Goal: Task Accomplishment & Management: Manage account settings

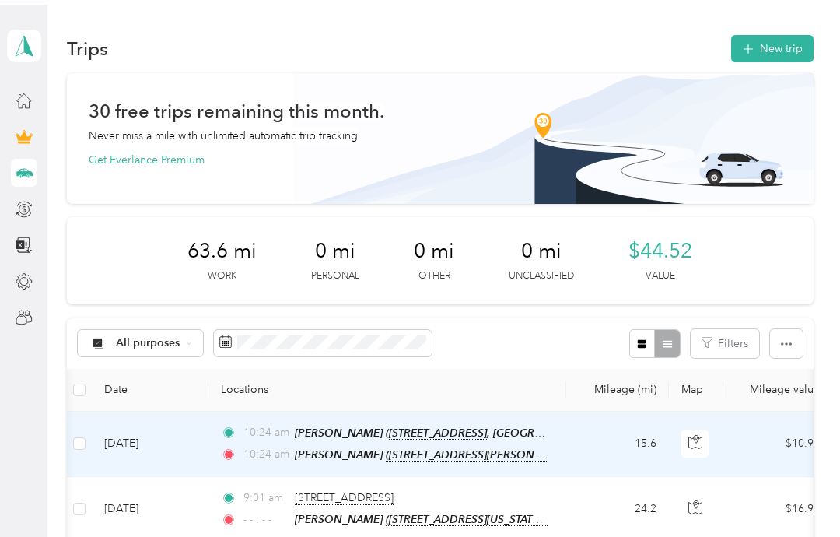
scroll to position [0, 185]
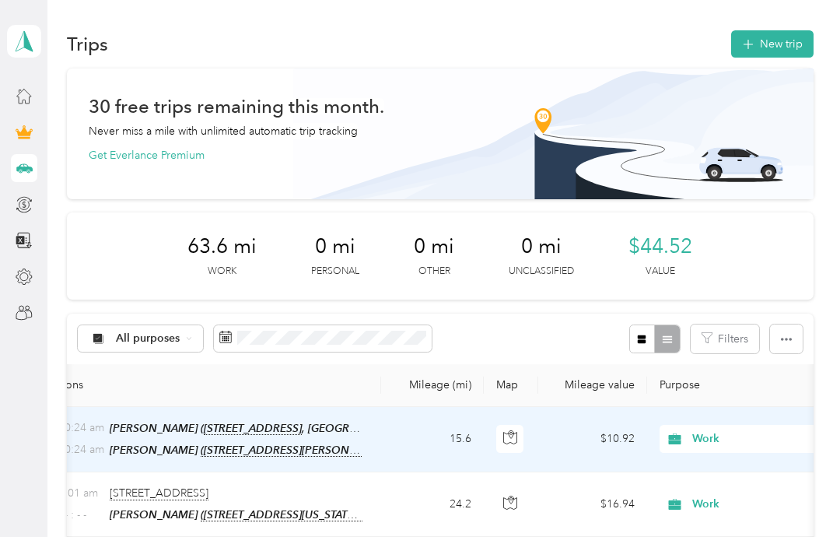
click at [784, 44] on button "New trip" at bounding box center [772, 43] width 82 height 27
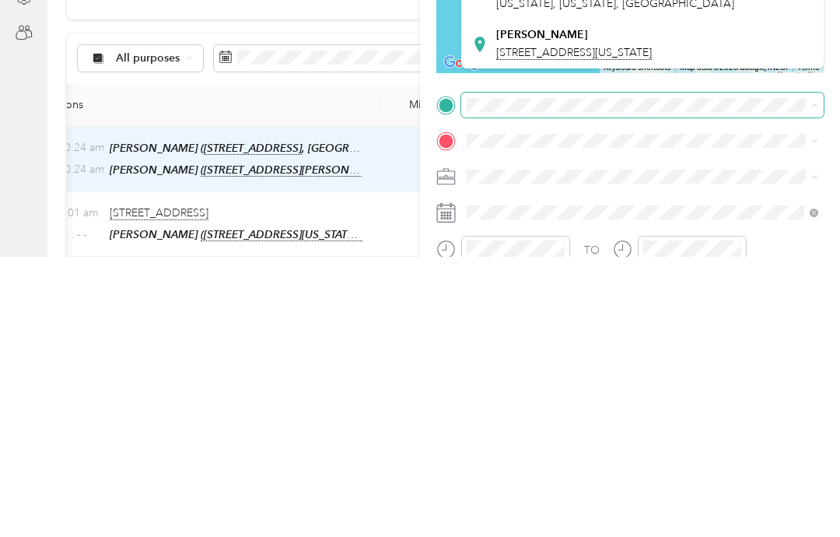
scroll to position [108, 0]
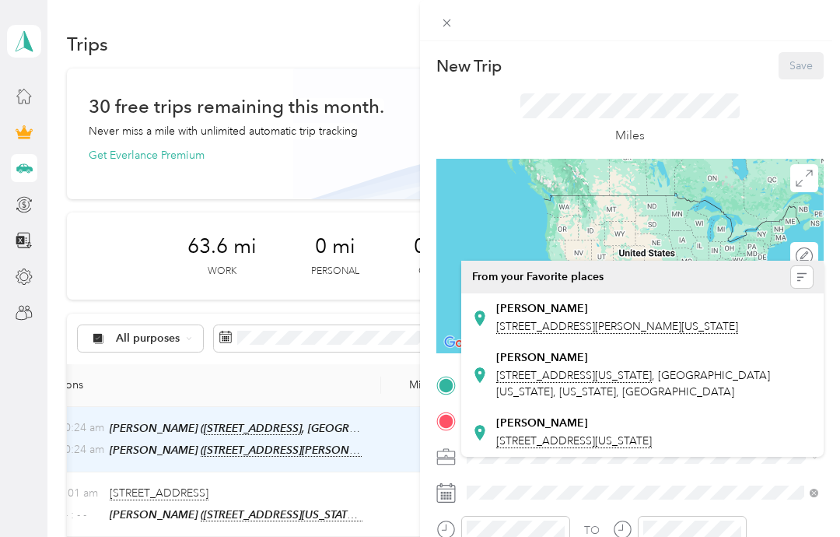
click at [548, 320] on span "[STREET_ADDRESS][PERSON_NAME][US_STATE]" at bounding box center [617, 327] width 242 height 14
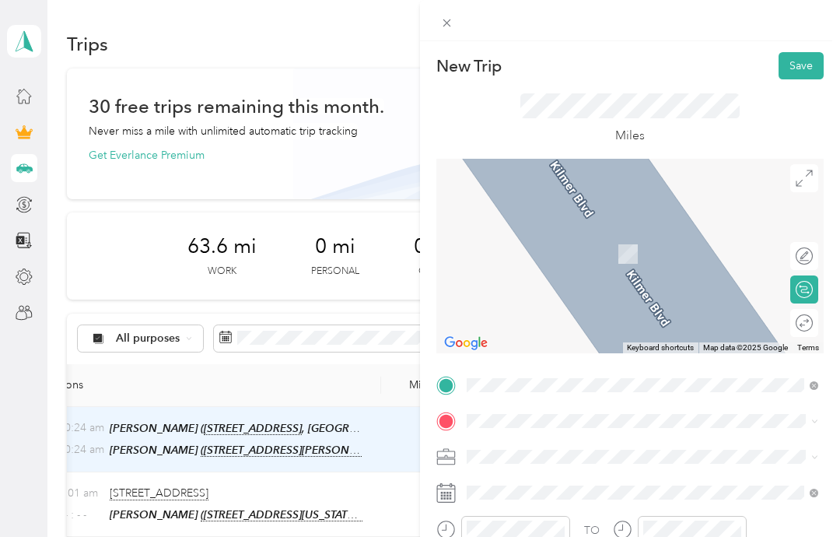
scroll to position [62, 0]
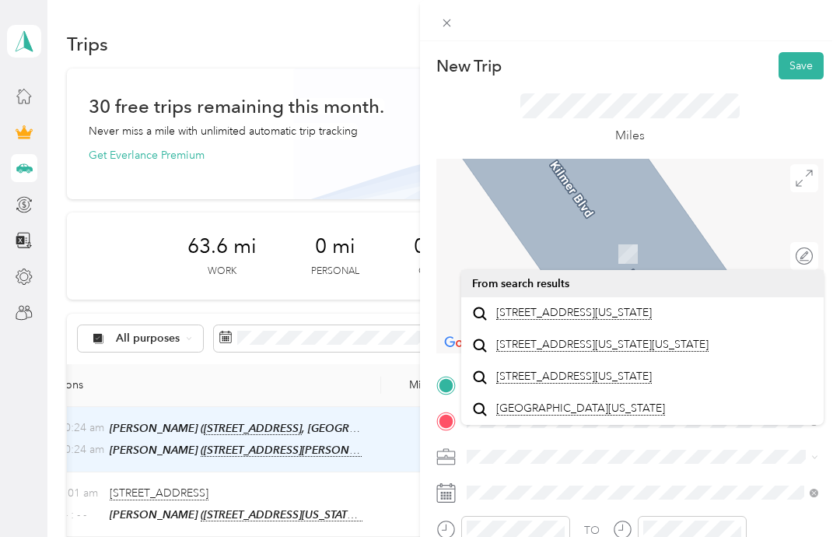
click at [600, 306] on span "[STREET_ADDRESS][US_STATE]" at bounding box center [574, 313] width 156 height 14
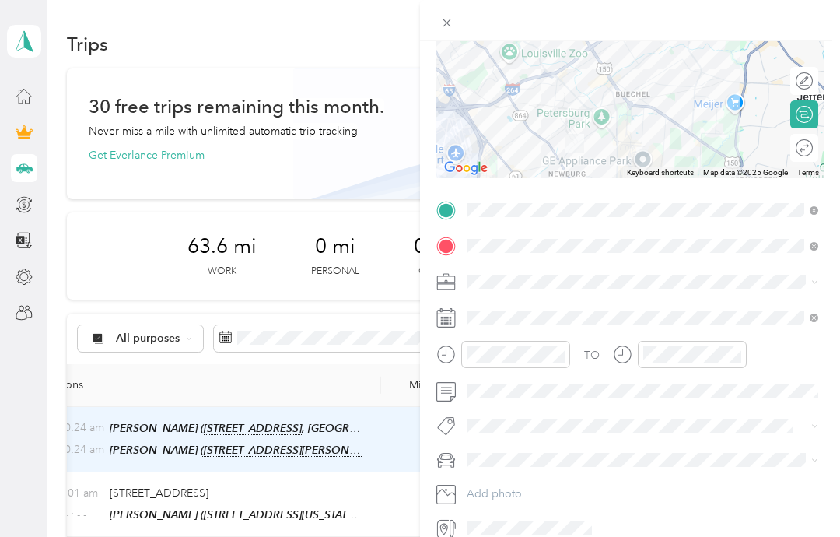
scroll to position [174, 0]
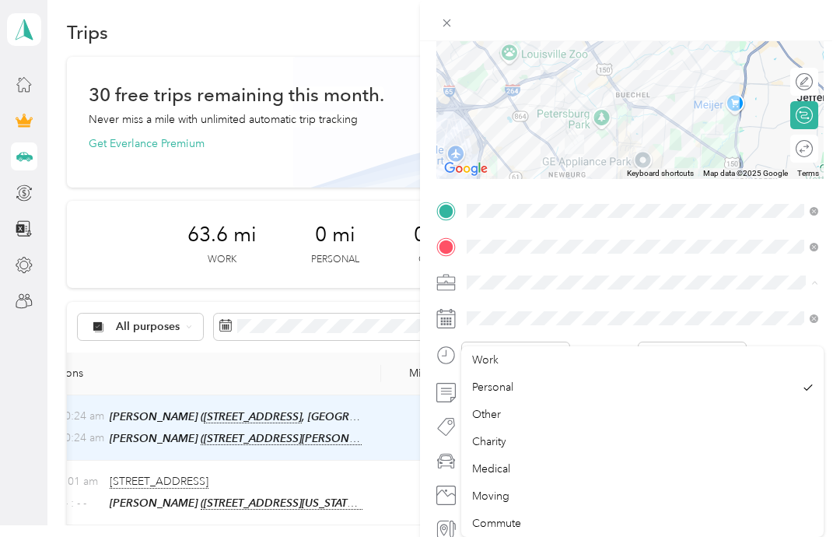
click at [527, 352] on div "Work" at bounding box center [642, 360] width 341 height 16
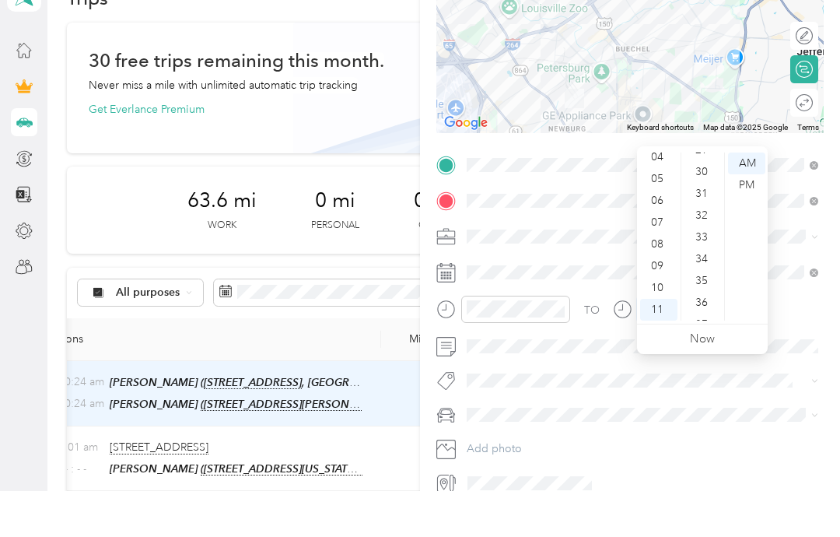
scroll to position [648, 0]
click at [700, 313] on div "35" at bounding box center [703, 324] width 37 height 22
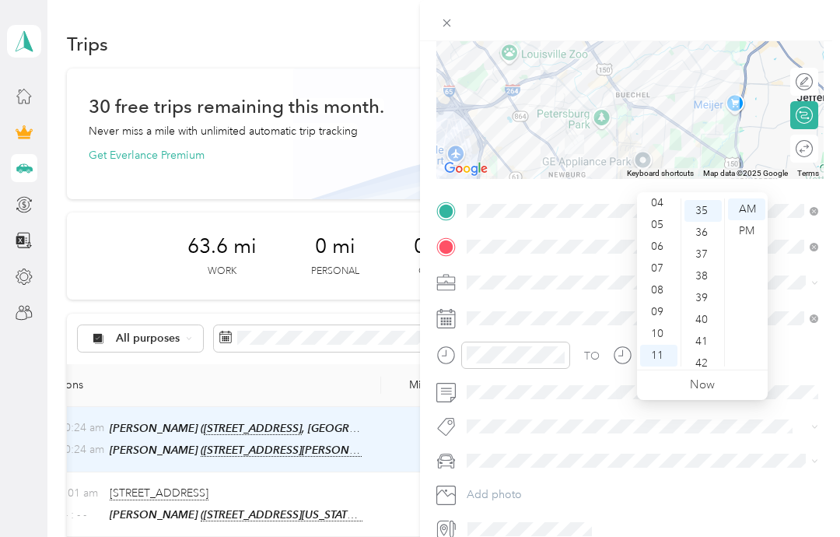
click at [702, 222] on div "36" at bounding box center [703, 233] width 37 height 22
click at [785, 408] on div "TO Add photo" at bounding box center [629, 370] width 387 height 344
click at [656, 345] on div "11" at bounding box center [658, 356] width 37 height 22
click at [703, 200] on div "36" at bounding box center [703, 211] width 37 height 22
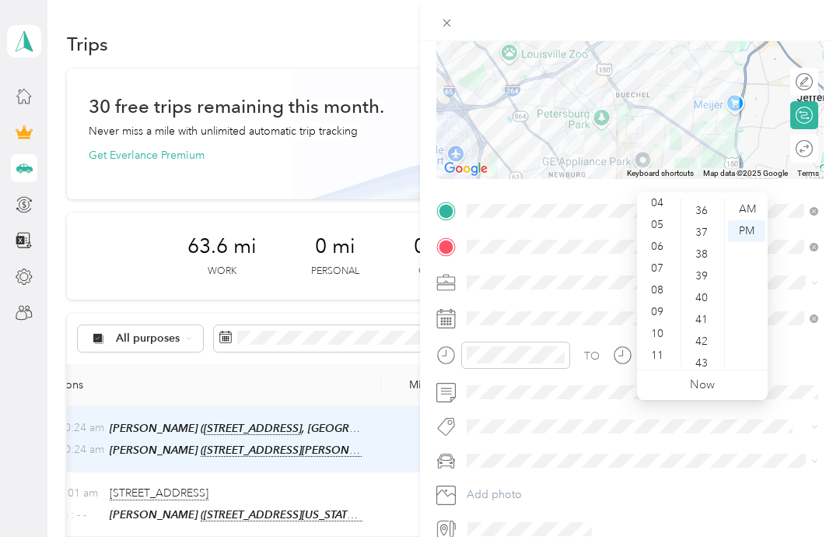
click at [752, 198] on div "AM" at bounding box center [746, 209] width 37 height 22
click at [703, 200] on div "36" at bounding box center [703, 211] width 37 height 22
click at [660, 345] on div "11" at bounding box center [658, 356] width 37 height 22
click at [750, 198] on div "AM" at bounding box center [746, 209] width 37 height 22
click at [748, 220] on div "PM" at bounding box center [746, 231] width 37 height 22
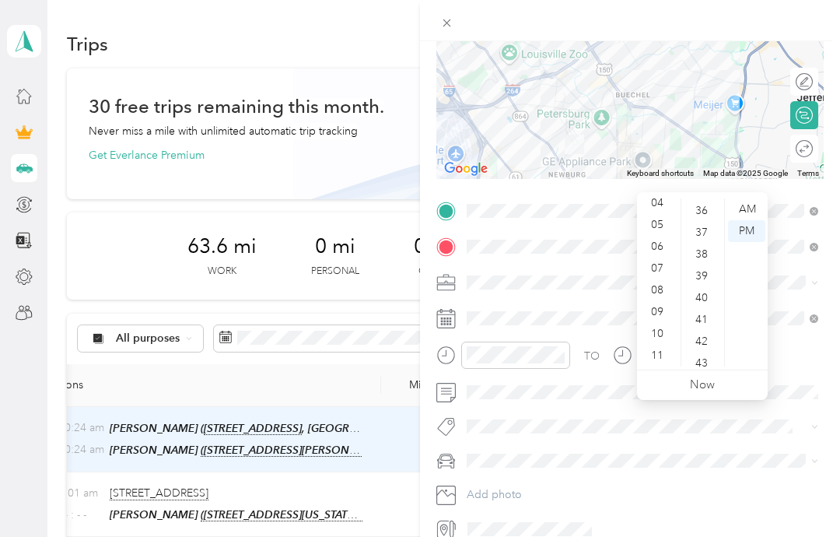
click at [748, 198] on div "AM" at bounding box center [746, 209] width 37 height 22
click at [749, 198] on div "AM" at bounding box center [746, 209] width 37 height 22
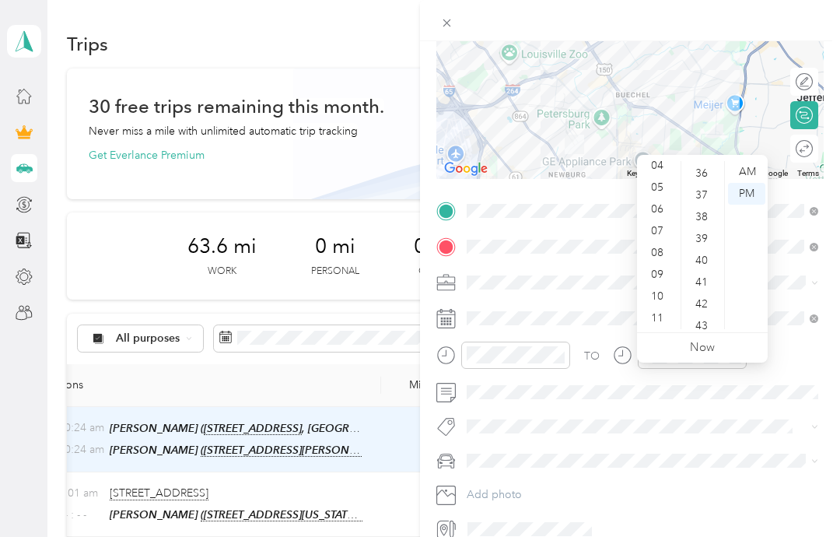
scroll to position [0, 0]
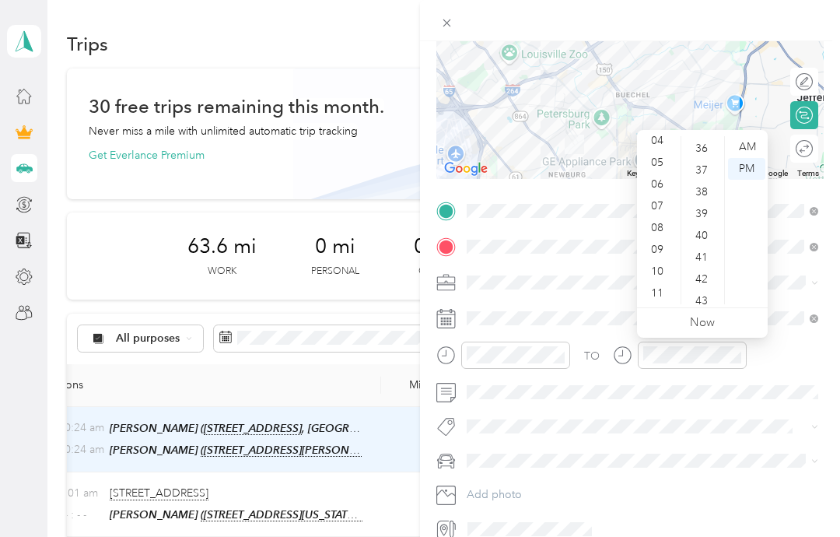
click at [744, 139] on div "AM" at bounding box center [746, 147] width 37 height 22
click at [748, 141] on div "AM" at bounding box center [746, 147] width 37 height 22
click at [755, 149] on div "AM" at bounding box center [746, 147] width 37 height 22
click at [752, 149] on div "AM" at bounding box center [746, 147] width 37 height 22
click at [756, 146] on div "AM" at bounding box center [746, 147] width 37 height 22
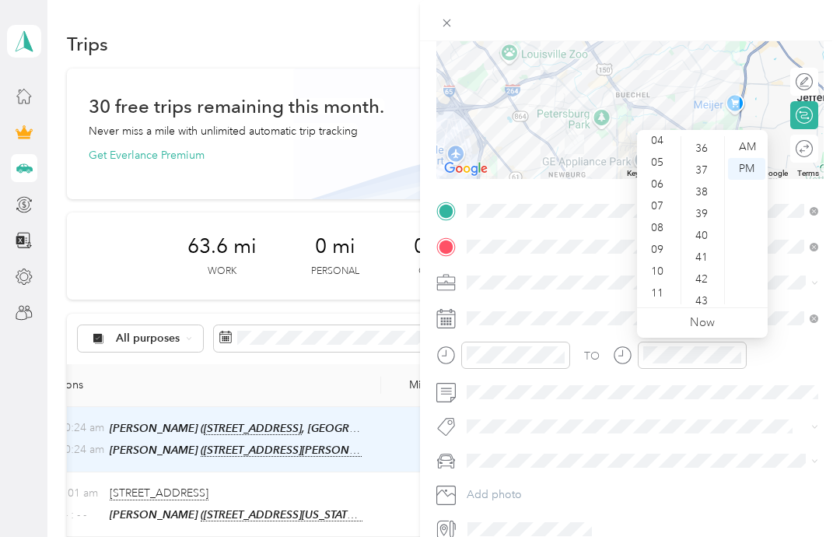
click at [713, 329] on link "Now" at bounding box center [702, 322] width 25 height 15
click at [701, 320] on link "Now" at bounding box center [702, 322] width 25 height 15
click at [750, 140] on div "AM" at bounding box center [746, 147] width 37 height 22
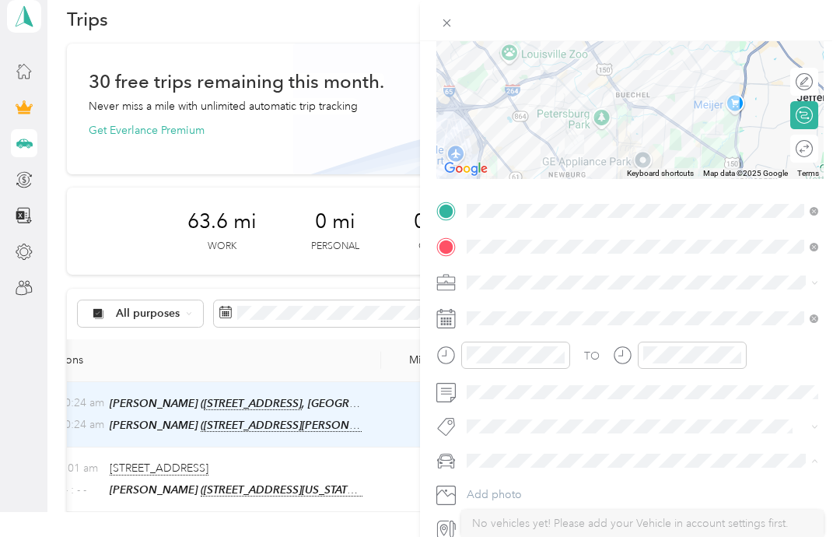
scroll to position [62, 0]
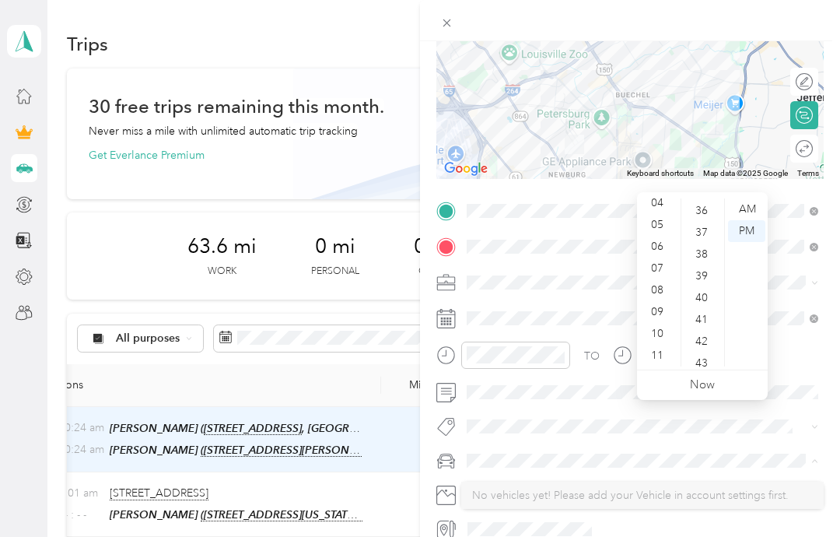
click at [709, 377] on link "Now" at bounding box center [702, 384] width 25 height 15
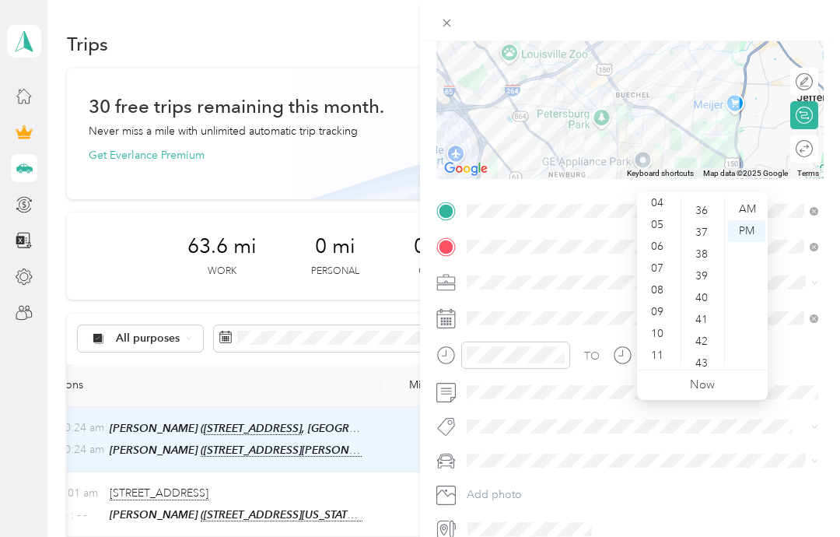
click at [750, 198] on div "AM" at bounding box center [746, 209] width 37 height 22
click at [660, 345] on div "11" at bounding box center [658, 356] width 37 height 22
click at [657, 345] on div "11" at bounding box center [658, 356] width 37 height 22
click at [705, 377] on link "Now" at bounding box center [702, 384] width 25 height 15
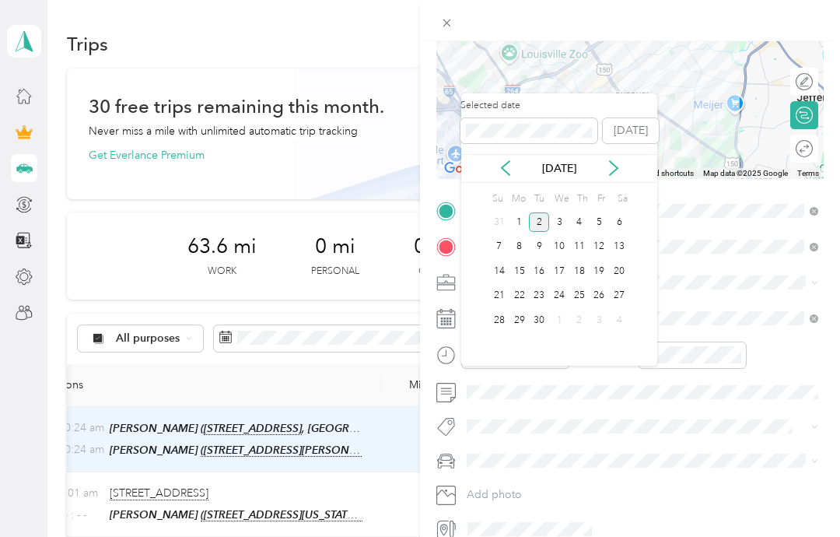
click at [539, 212] on div "2" at bounding box center [539, 221] width 20 height 19
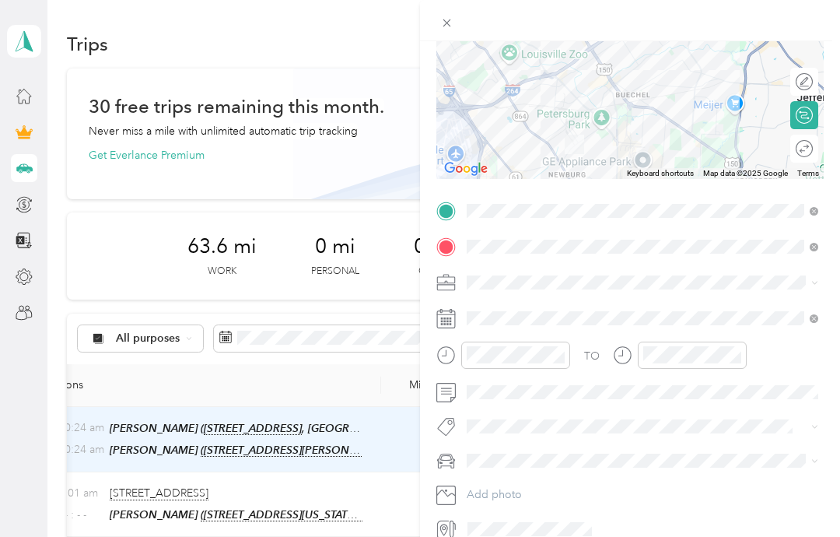
click at [629, 350] on icon at bounding box center [622, 354] width 19 height 19
click at [622, 352] on icon at bounding box center [620, 352] width 4 height 5
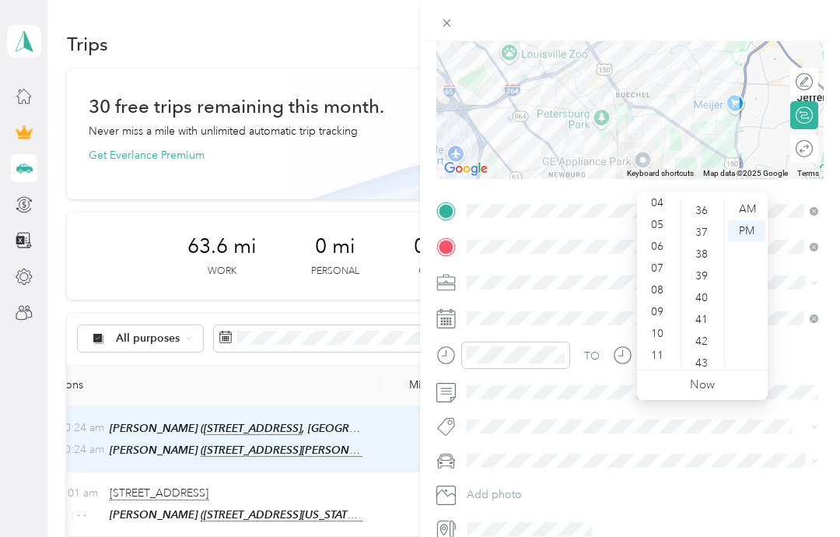
click at [705, 377] on link "Now" at bounding box center [702, 384] width 25 height 15
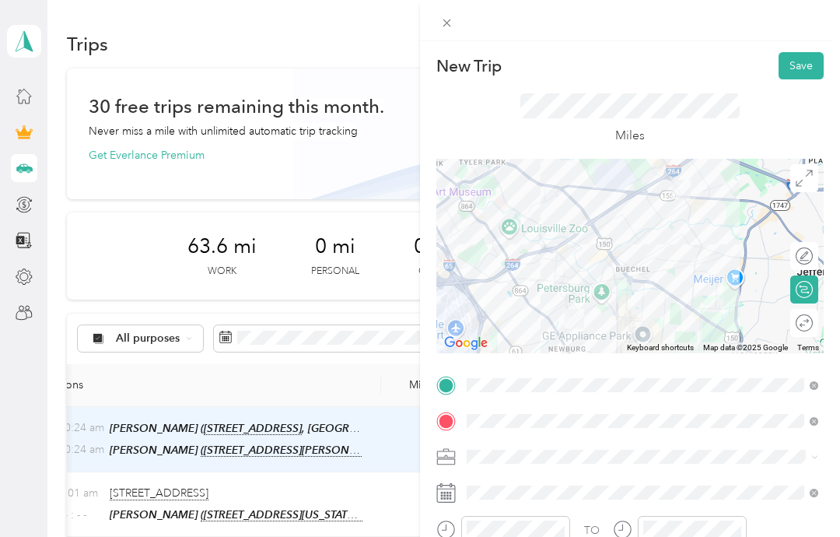
scroll to position [0, 0]
click at [805, 71] on button "Save" at bounding box center [801, 65] width 45 height 27
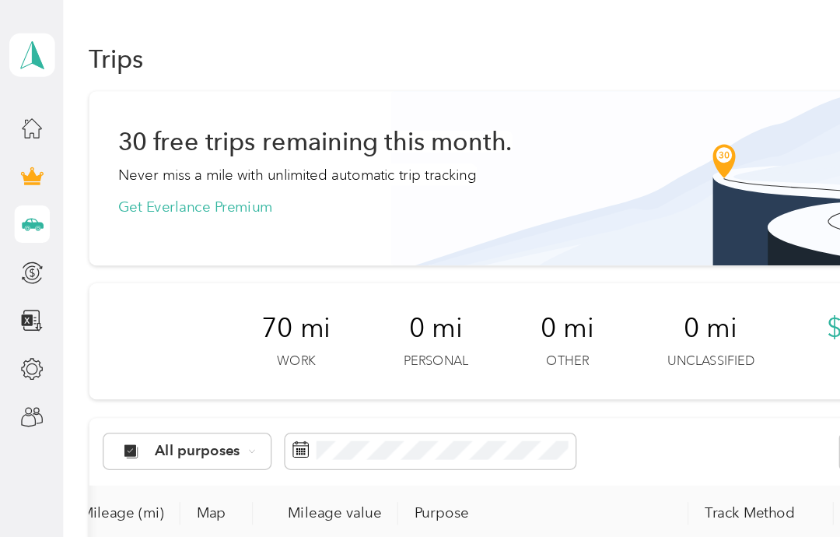
click at [22, 163] on icon at bounding box center [24, 167] width 17 height 17
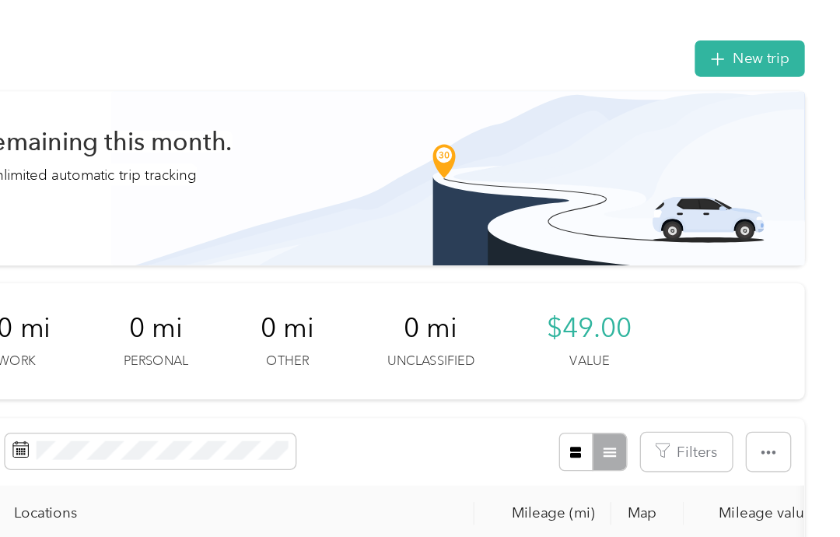
click at [731, 37] on button "New trip" at bounding box center [772, 43] width 82 height 27
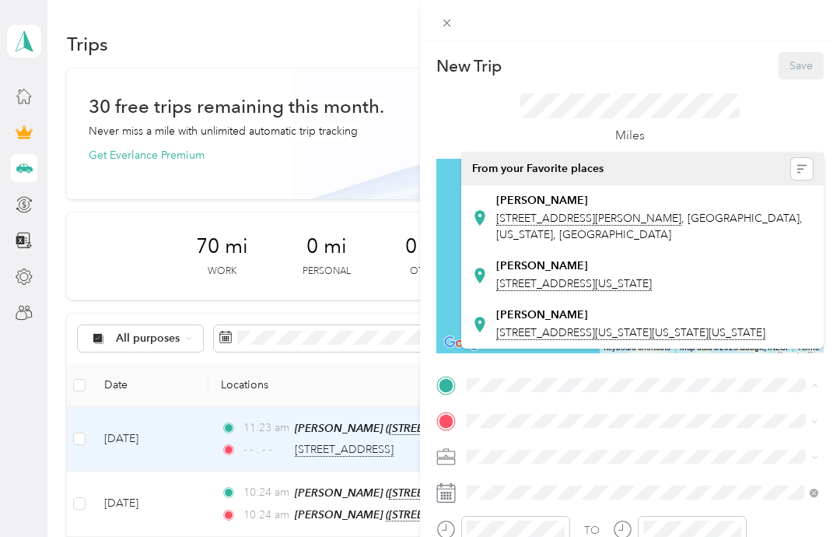
click at [698, 86] on div "Miles" at bounding box center [629, 118] width 387 height 79
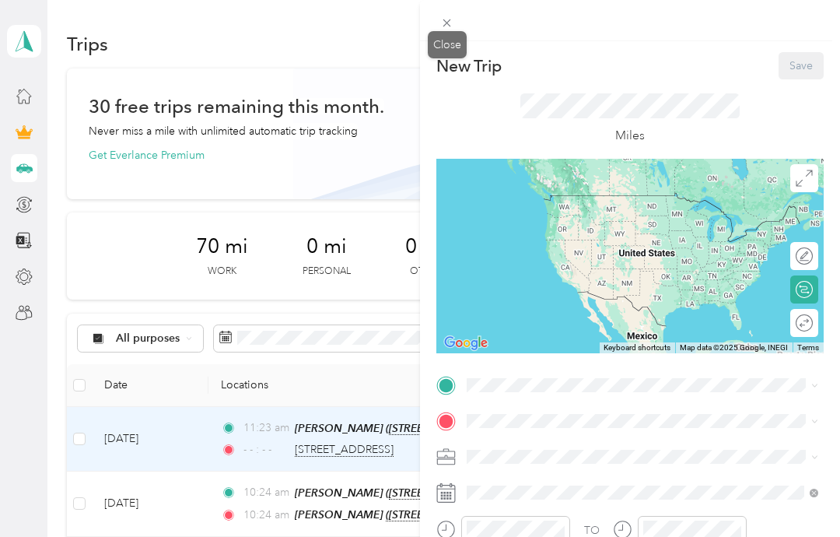
click at [454, 41] on div "Close" at bounding box center [447, 44] width 39 height 27
click at [450, 24] on icon at bounding box center [446, 22] width 13 height 13
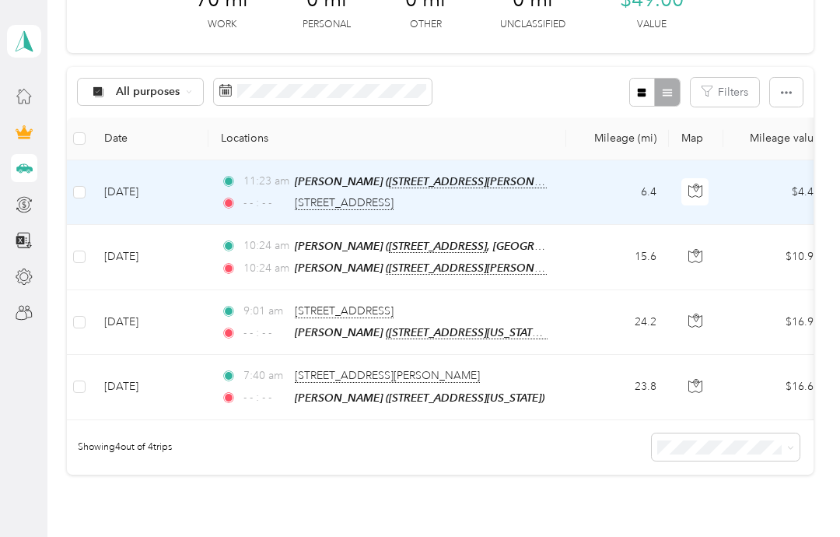
click at [170, 315] on td "[DATE]" at bounding box center [150, 322] width 117 height 65
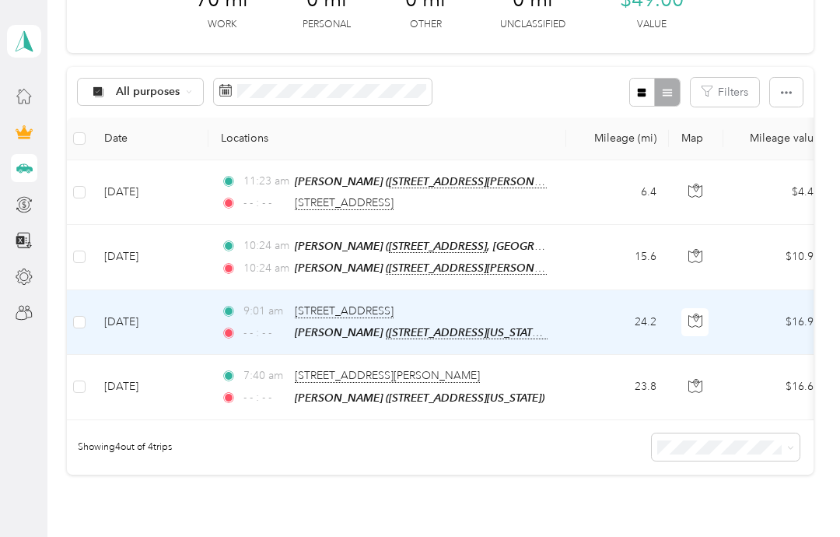
scroll to position [245, 0]
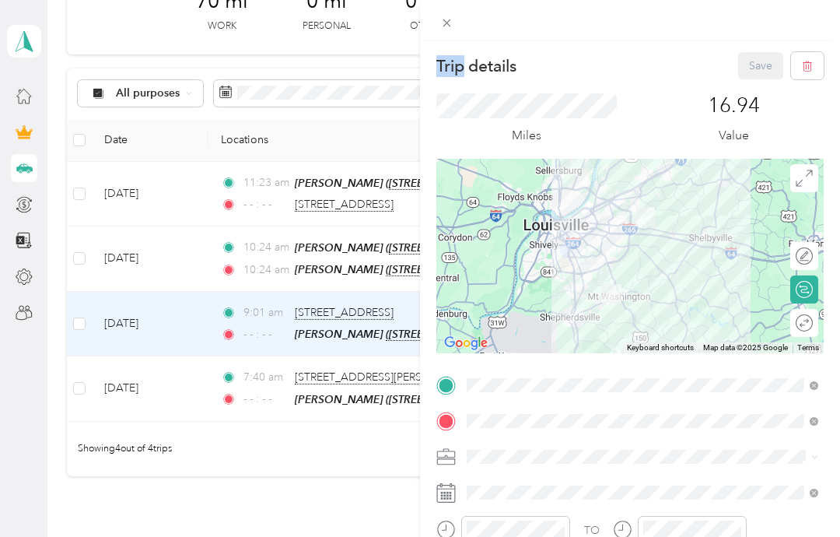
click at [326, 136] on div "Trip details Save This trip cannot be edited because it is either under review,…" at bounding box center [420, 268] width 840 height 537
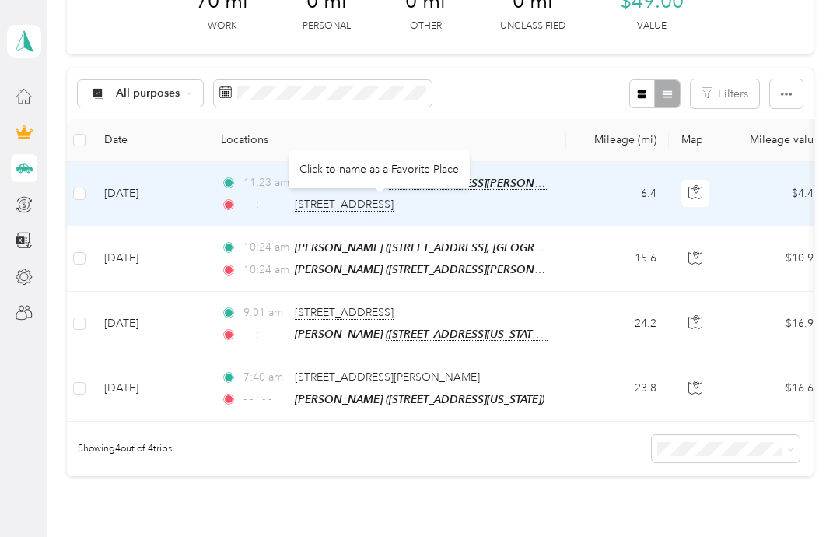
click at [419, 159] on div "Click to name as a Favorite Place" at bounding box center [379, 169] width 181 height 38
click at [386, 202] on span "[STREET_ADDRESS]" at bounding box center [344, 205] width 99 height 14
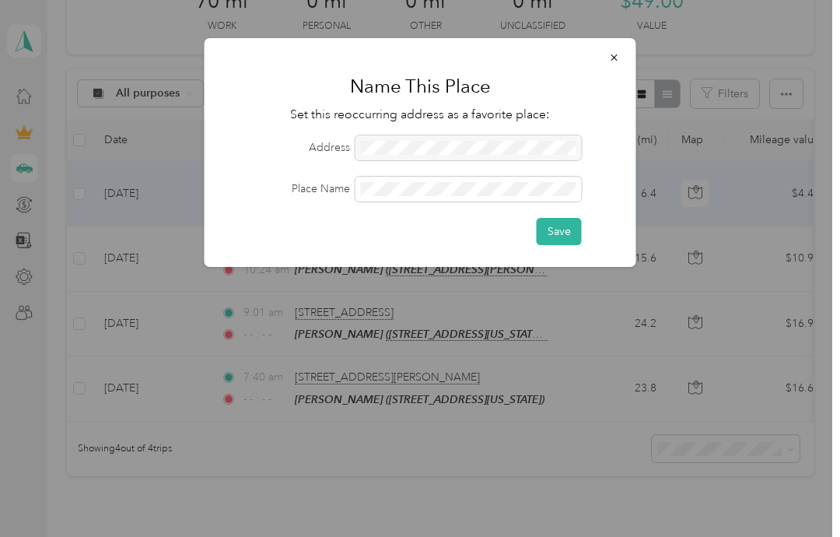
click at [571, 233] on button "Save" at bounding box center [559, 231] width 45 height 27
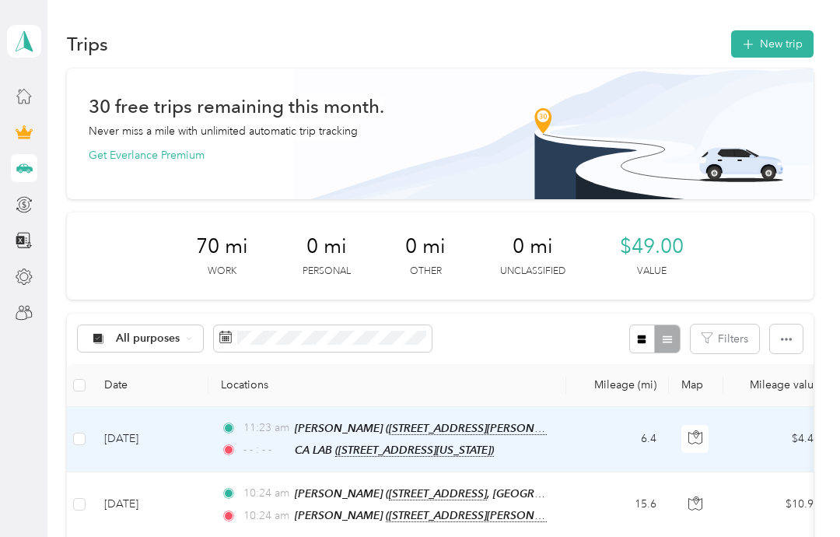
click at [789, 40] on button "New trip" at bounding box center [772, 43] width 82 height 27
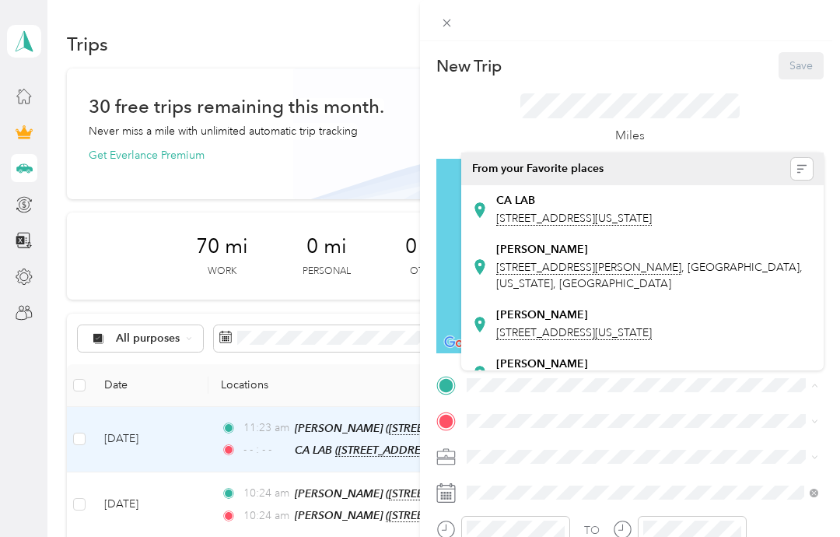
click at [568, 220] on span "[STREET_ADDRESS][US_STATE]" at bounding box center [574, 219] width 156 height 14
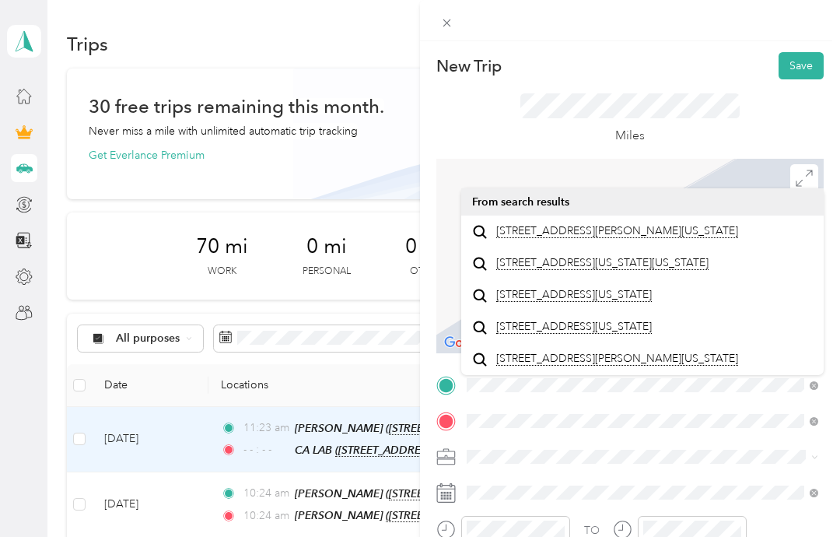
click at [584, 238] on span "[STREET_ADDRESS][PERSON_NAME][US_STATE]" at bounding box center [617, 231] width 242 height 14
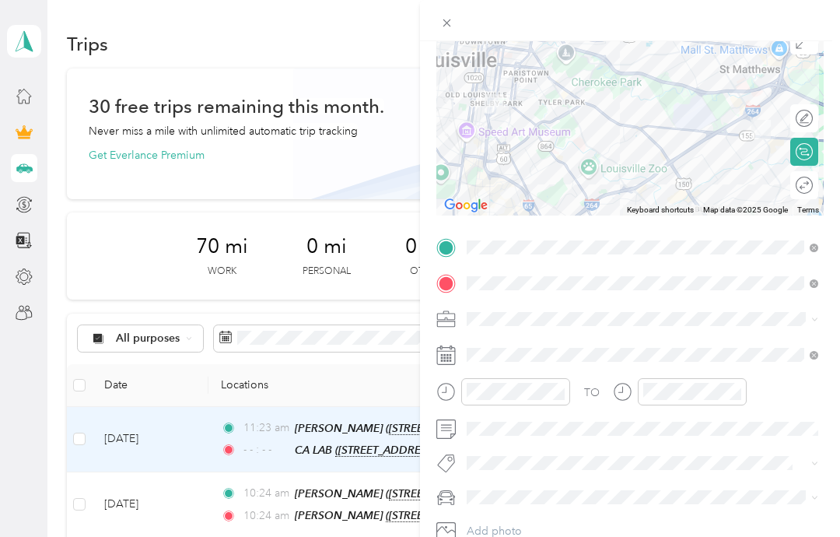
scroll to position [138, 0]
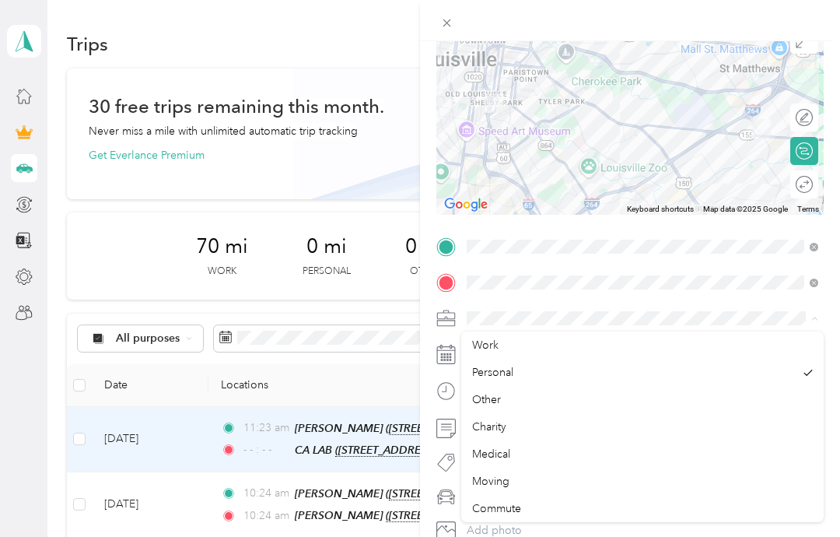
click at [513, 338] on div "Work" at bounding box center [642, 345] width 341 height 16
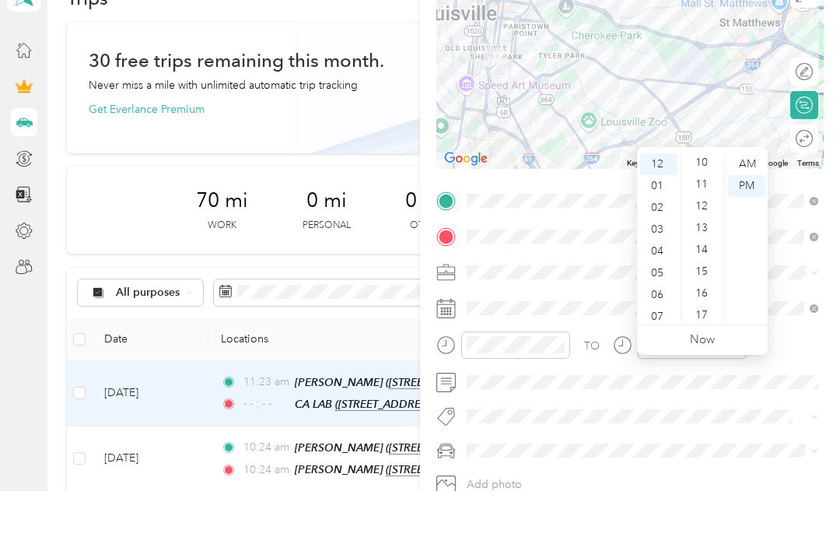
scroll to position [233, 0]
click at [703, 315] on div "16" at bounding box center [703, 326] width 37 height 22
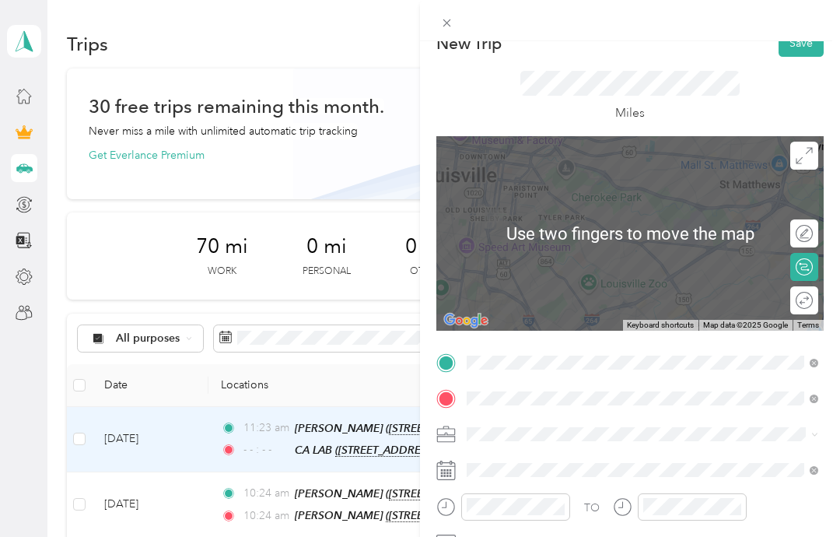
scroll to position [15, 0]
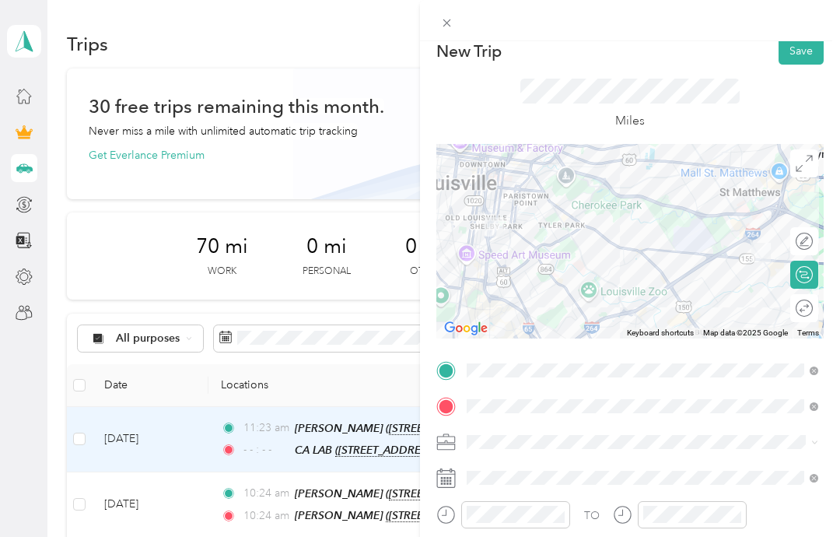
click at [806, 47] on button "Save" at bounding box center [801, 50] width 45 height 27
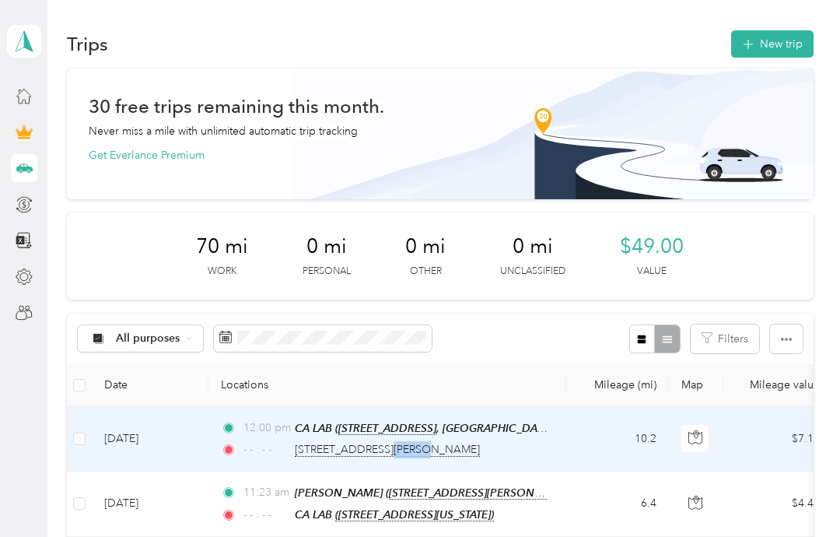
click at [479, 454] on div "- - : - - [STREET_ADDRESS][PERSON_NAME]" at bounding box center [384, 449] width 327 height 17
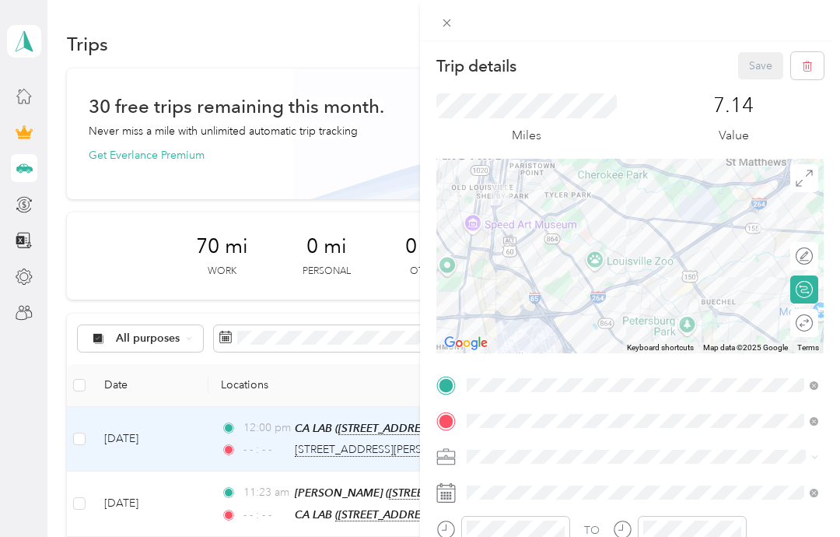
click at [355, 449] on div "Trip details Save This trip cannot be edited because it is either under review,…" at bounding box center [420, 268] width 840 height 537
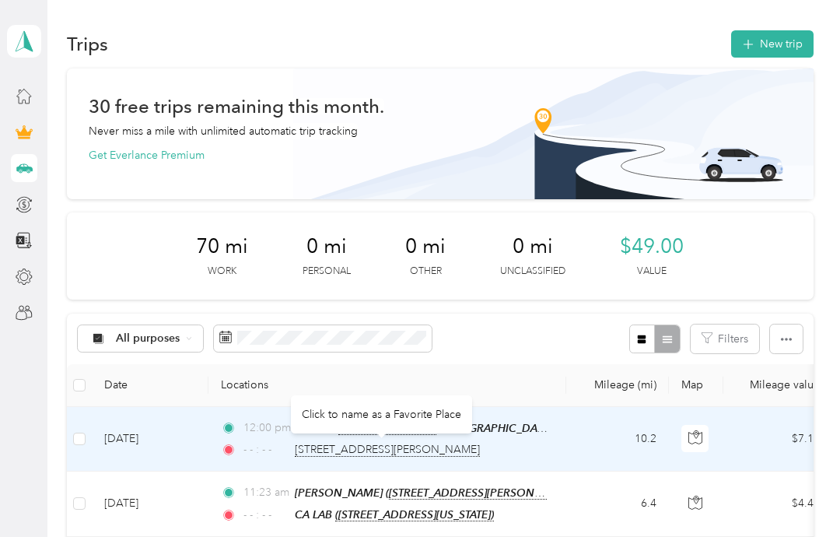
click at [394, 415] on div "Click to name as a Favorite Place" at bounding box center [381, 414] width 181 height 38
click at [384, 449] on span "[STREET_ADDRESS][PERSON_NAME]" at bounding box center [387, 450] width 185 height 14
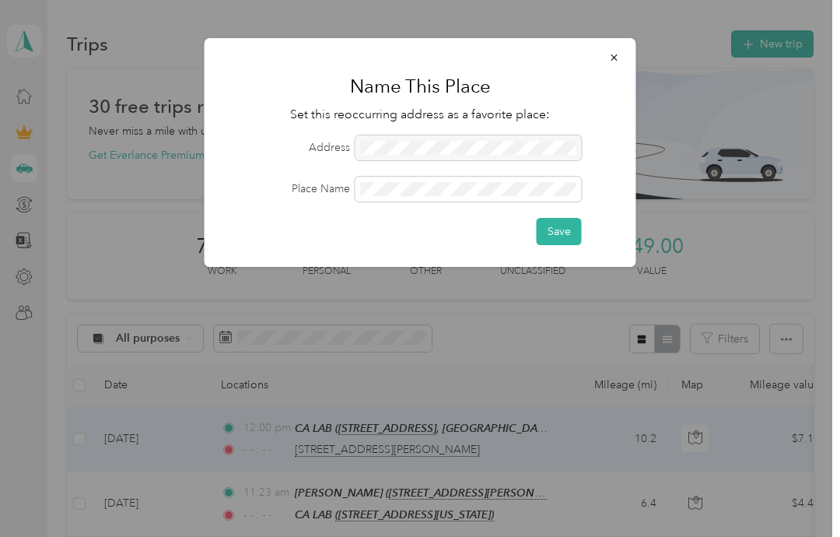
click at [563, 234] on button "Save" at bounding box center [559, 231] width 45 height 27
